Goal: Information Seeking & Learning: Understand process/instructions

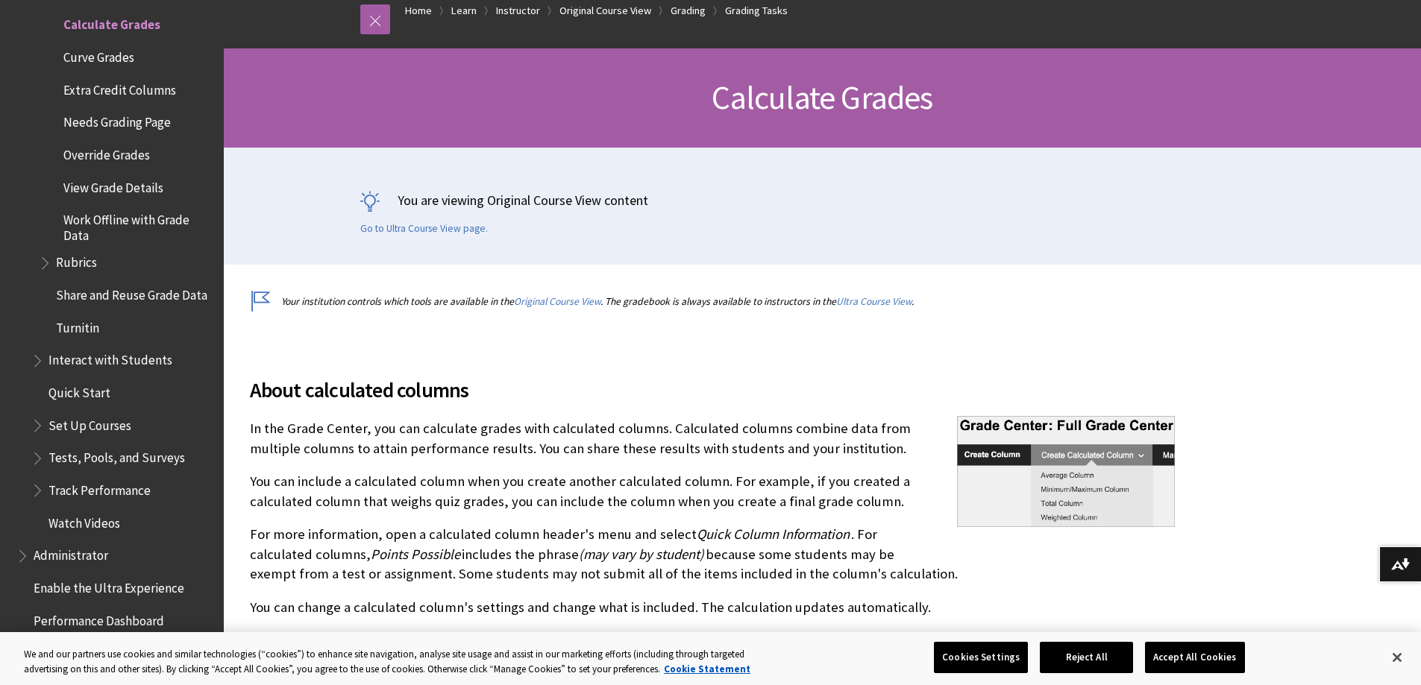
scroll to position [224, 0]
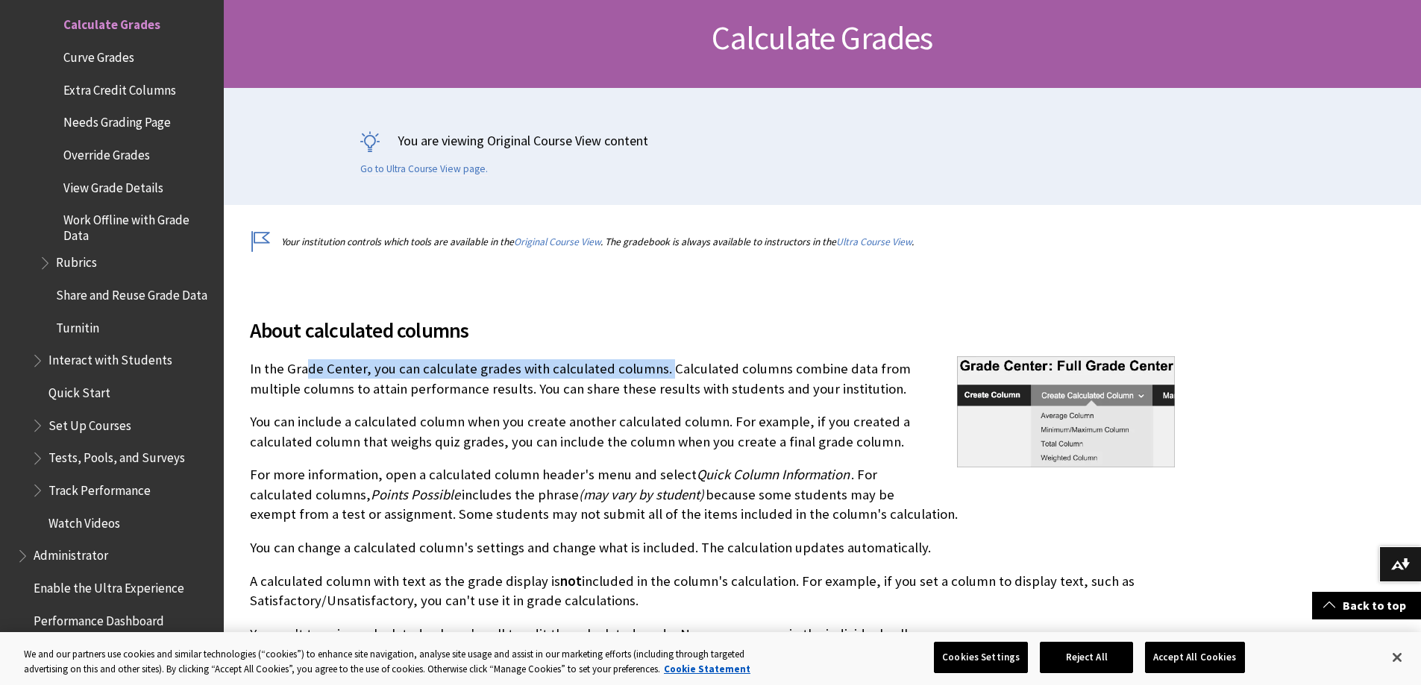
drag, startPoint x: 306, startPoint y: 368, endPoint x: 708, endPoint y: 365, distance: 402.7
click at [694, 369] on p "In the Grade Center, you can calculate grades with calculated columns. Calculat…" at bounding box center [712, 378] width 925 height 39
click at [726, 361] on p "In the Grade Center, you can calculate grades with calculated columns. Calculat…" at bounding box center [712, 378] width 925 height 39
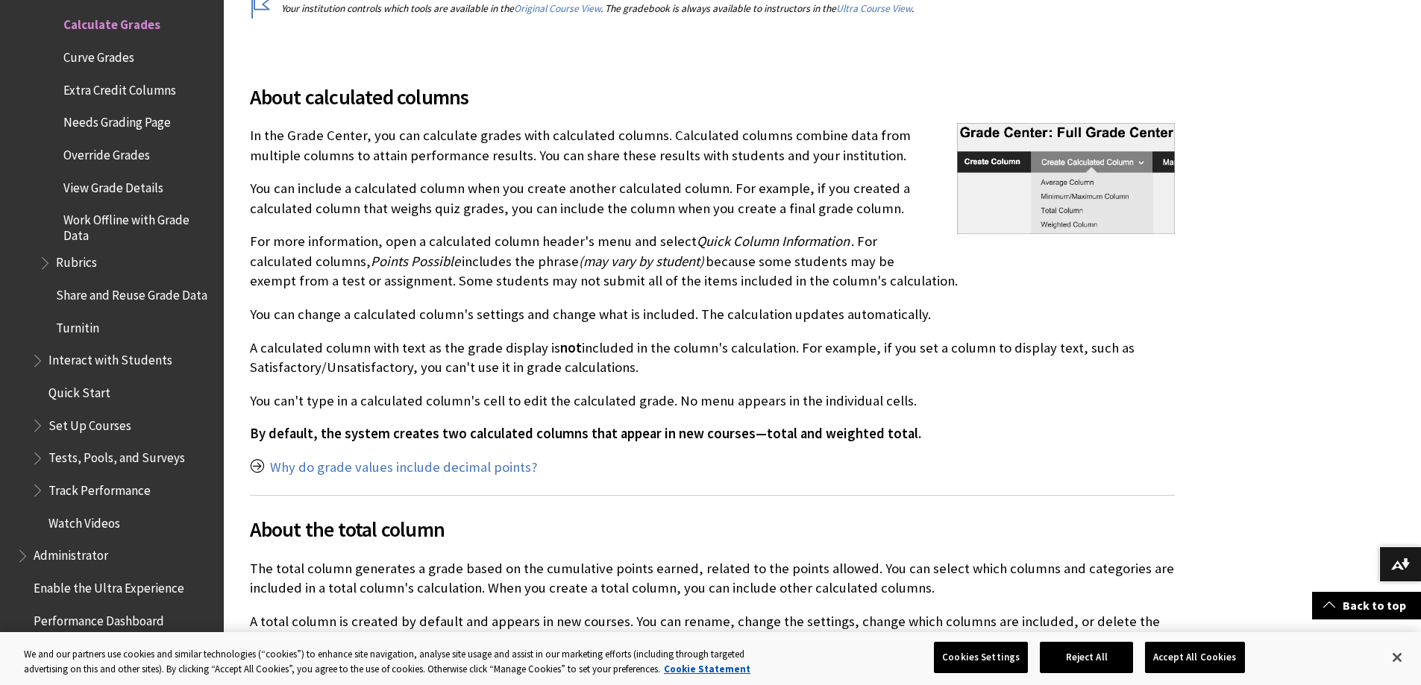
scroll to position [192, 0]
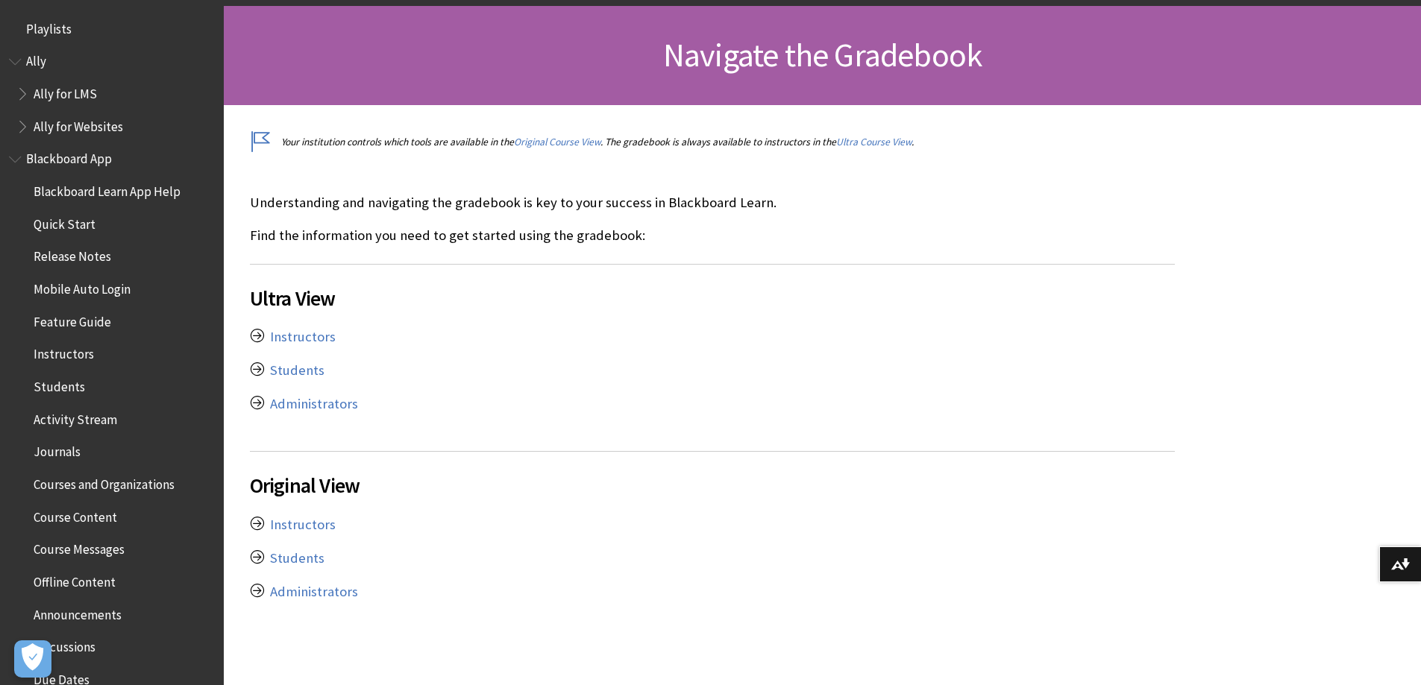
scroll to position [224, 0]
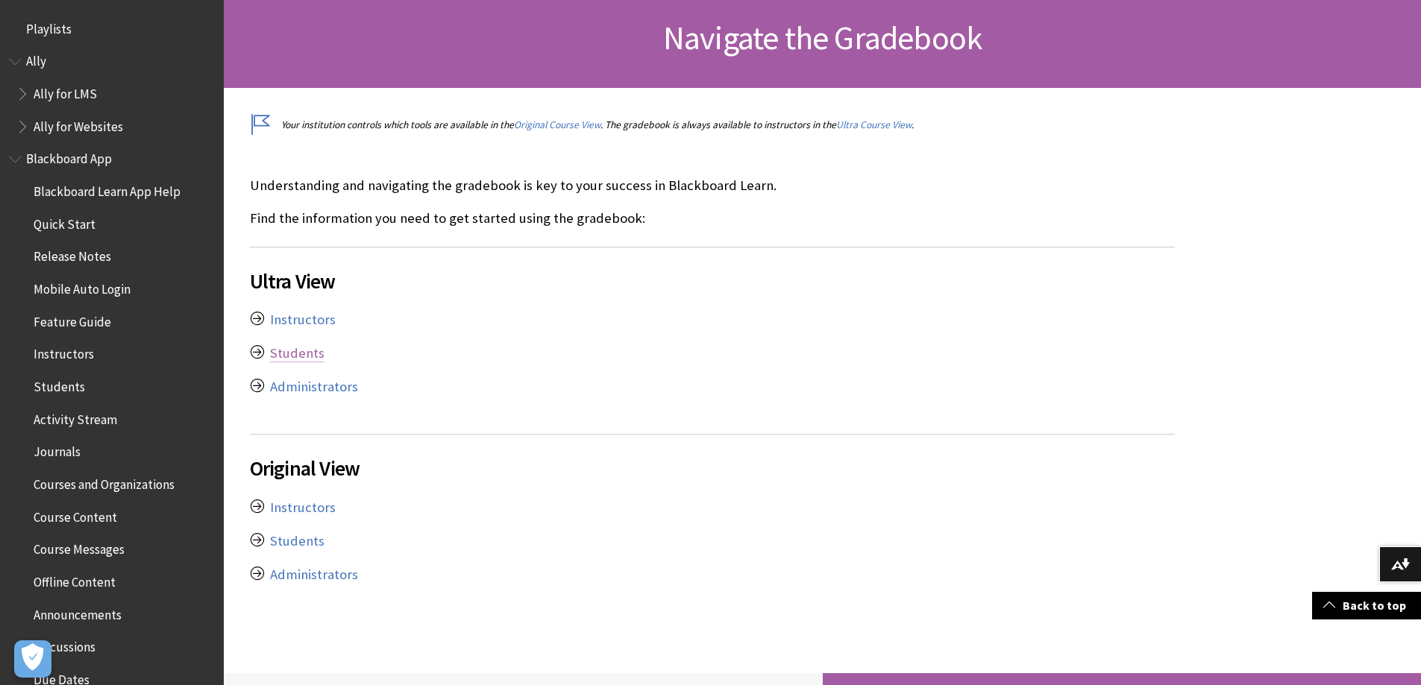
click at [284, 351] on link "Students" at bounding box center [297, 354] width 54 height 18
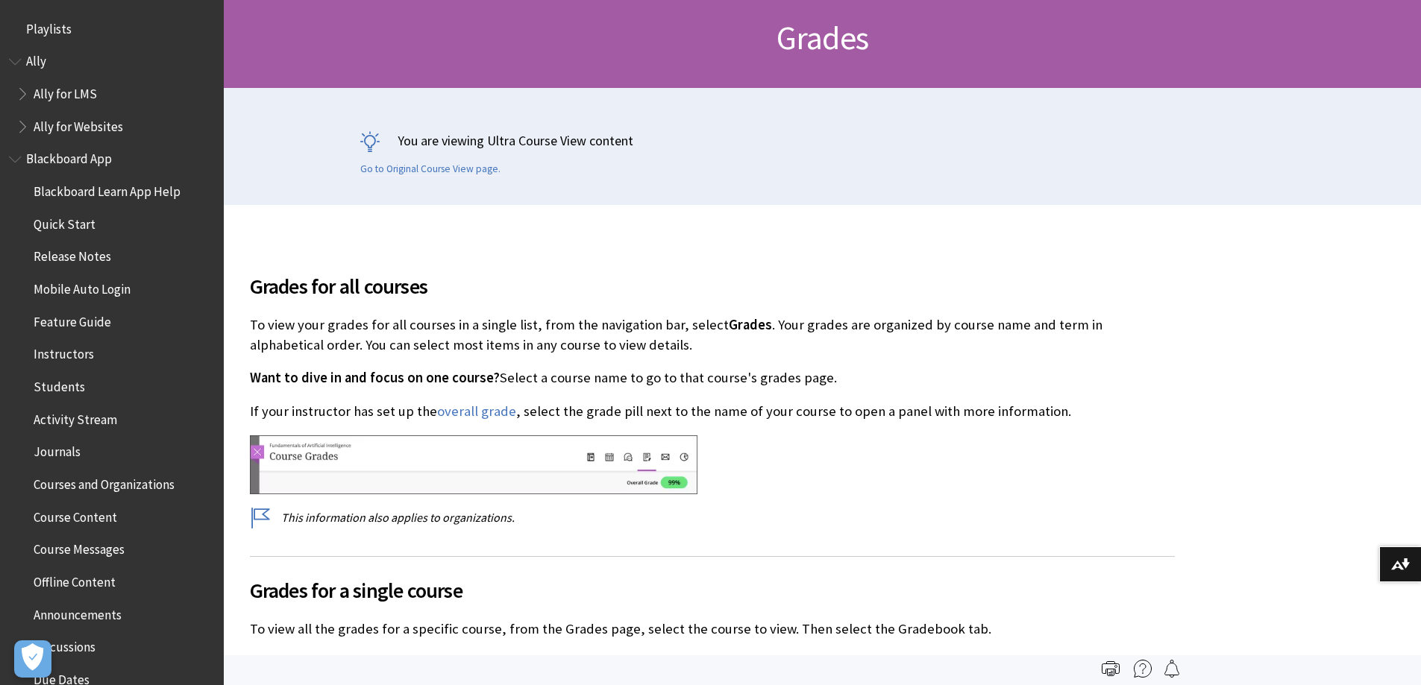
scroll to position [1935, 0]
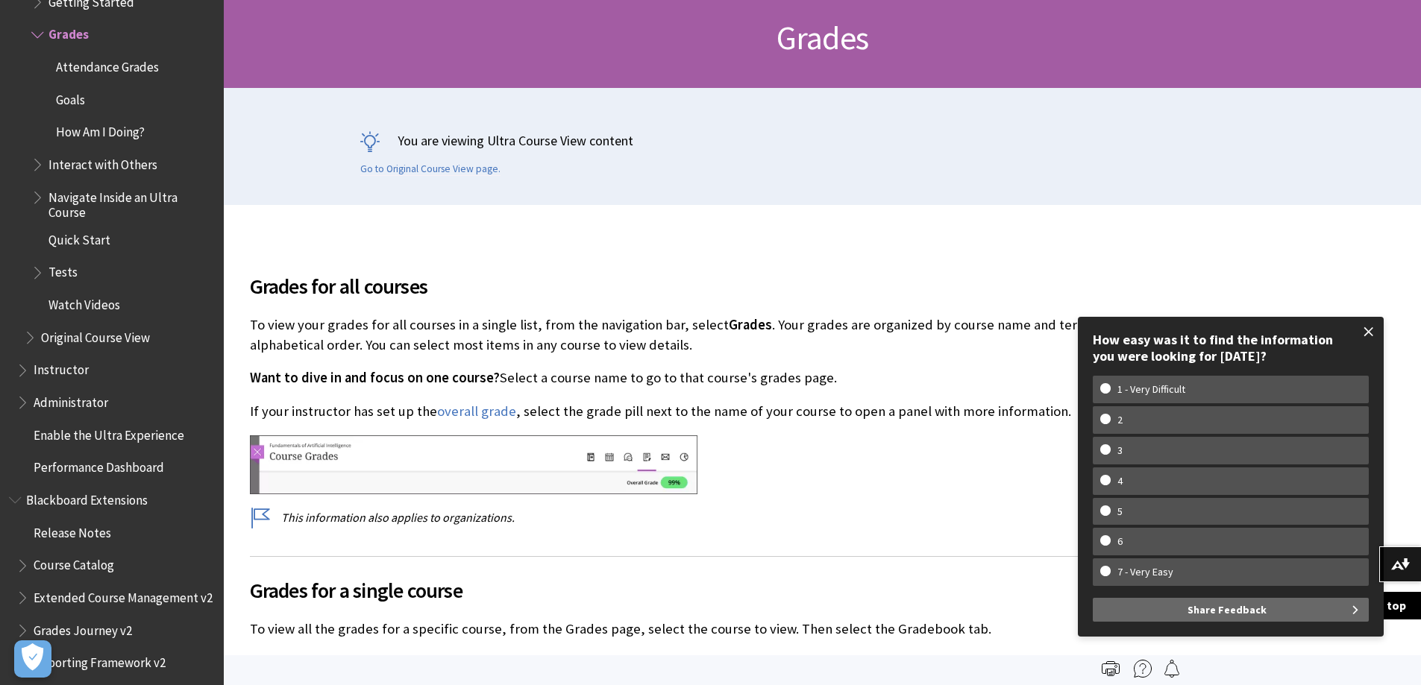
click at [1367, 330] on span at bounding box center [1368, 331] width 31 height 31
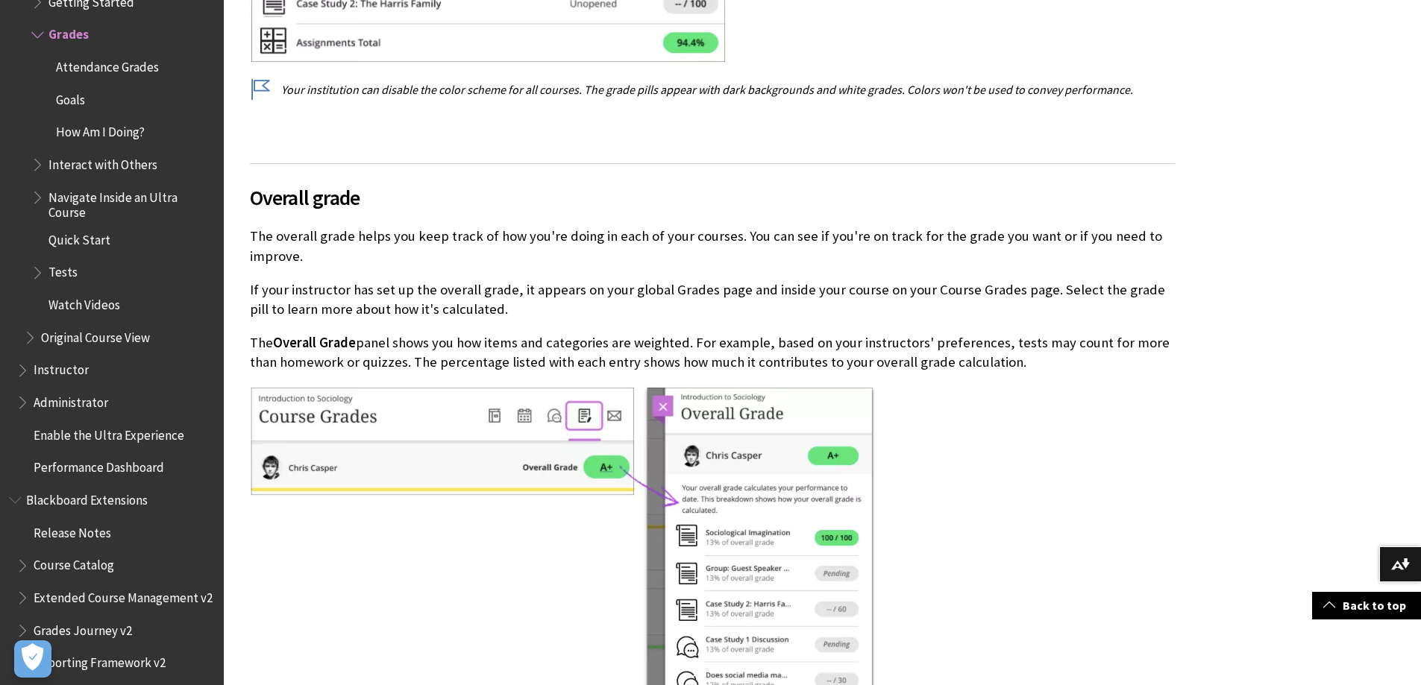
scroll to position [4027, 0]
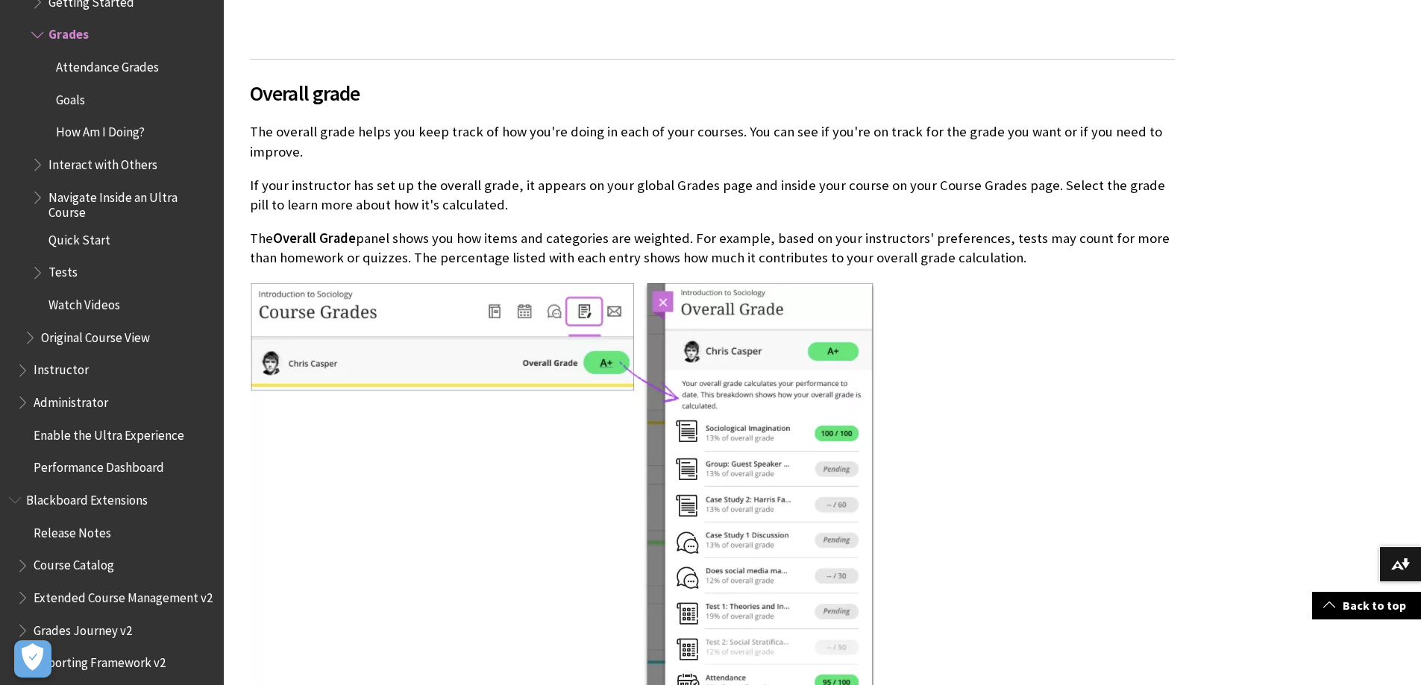
click at [9, 53] on div "All Products Playlists Playlists Ally Ally for LMS Ally for Websites Ally Ally …" at bounding box center [112, 342] width 224 height 685
